Goal: Transaction & Acquisition: Purchase product/service

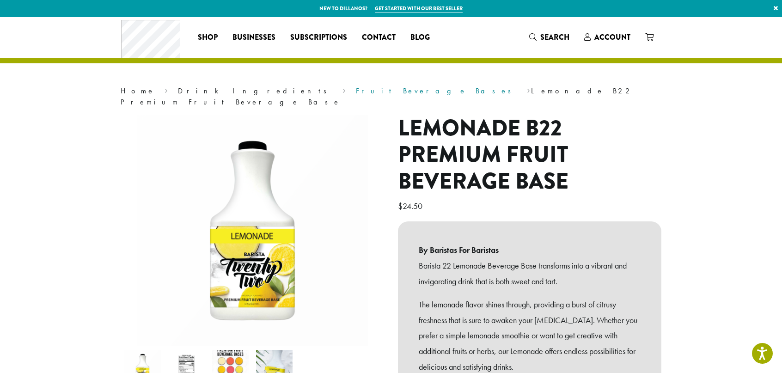
click at [356, 92] on link "Fruit Beverage Bases" at bounding box center [436, 91] width 161 height 10
